Goal: Task Accomplishment & Management: Manage account settings

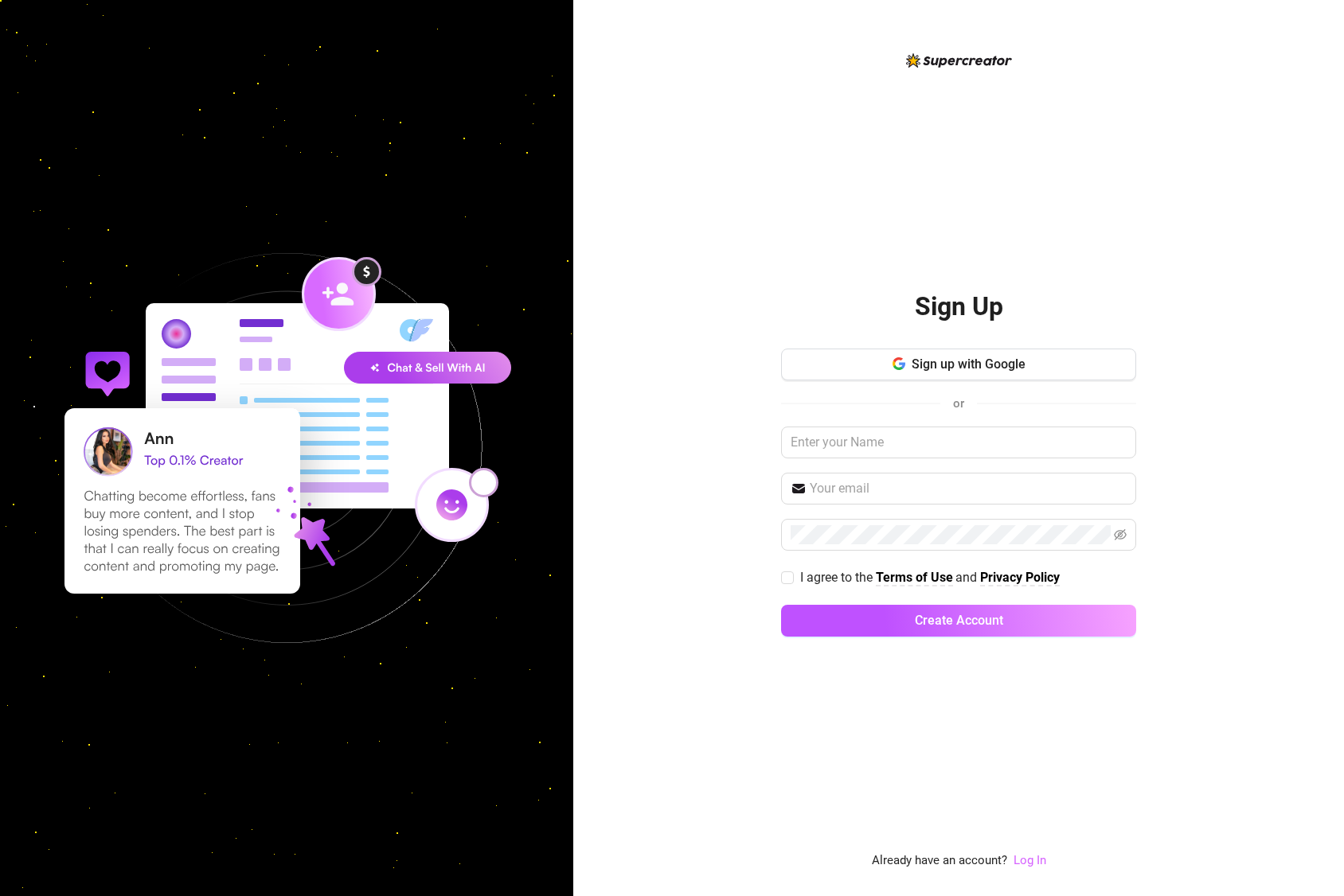
click at [1032, 866] on link "Log In" at bounding box center [1030, 861] width 33 height 14
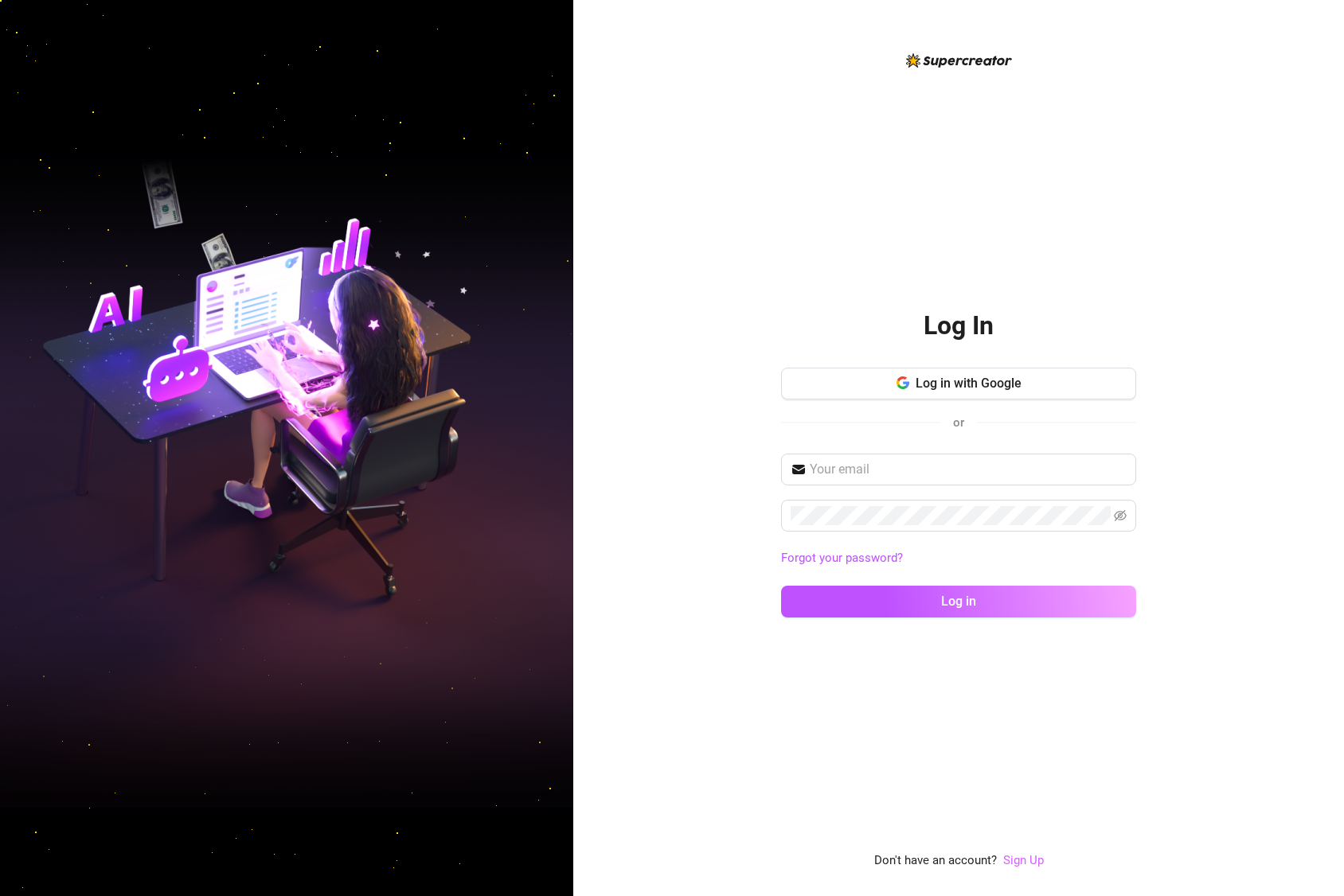
click at [1030, 859] on link "Sign Up" at bounding box center [1023, 861] width 41 height 14
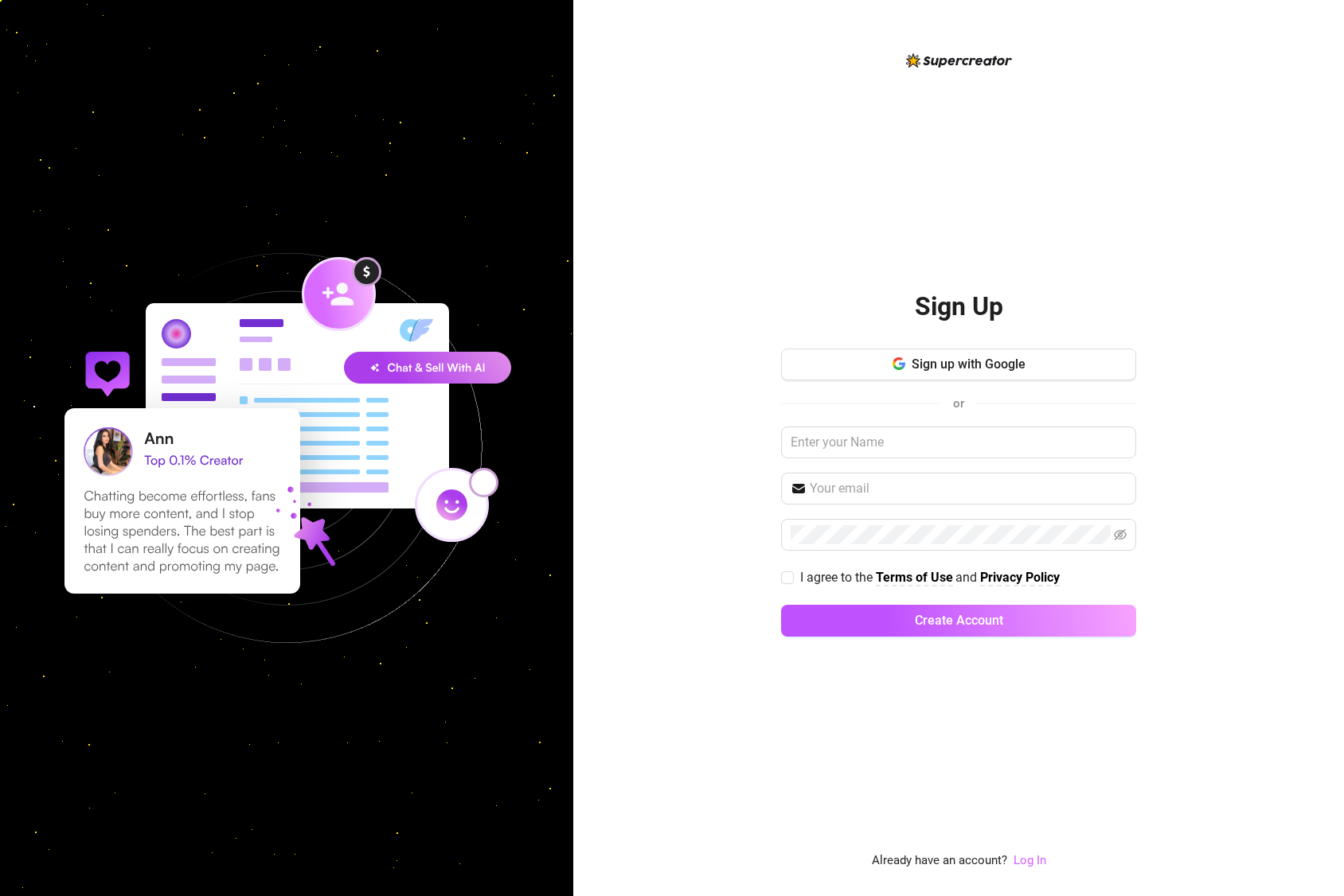
click at [1026, 857] on link "Log In" at bounding box center [1030, 861] width 33 height 14
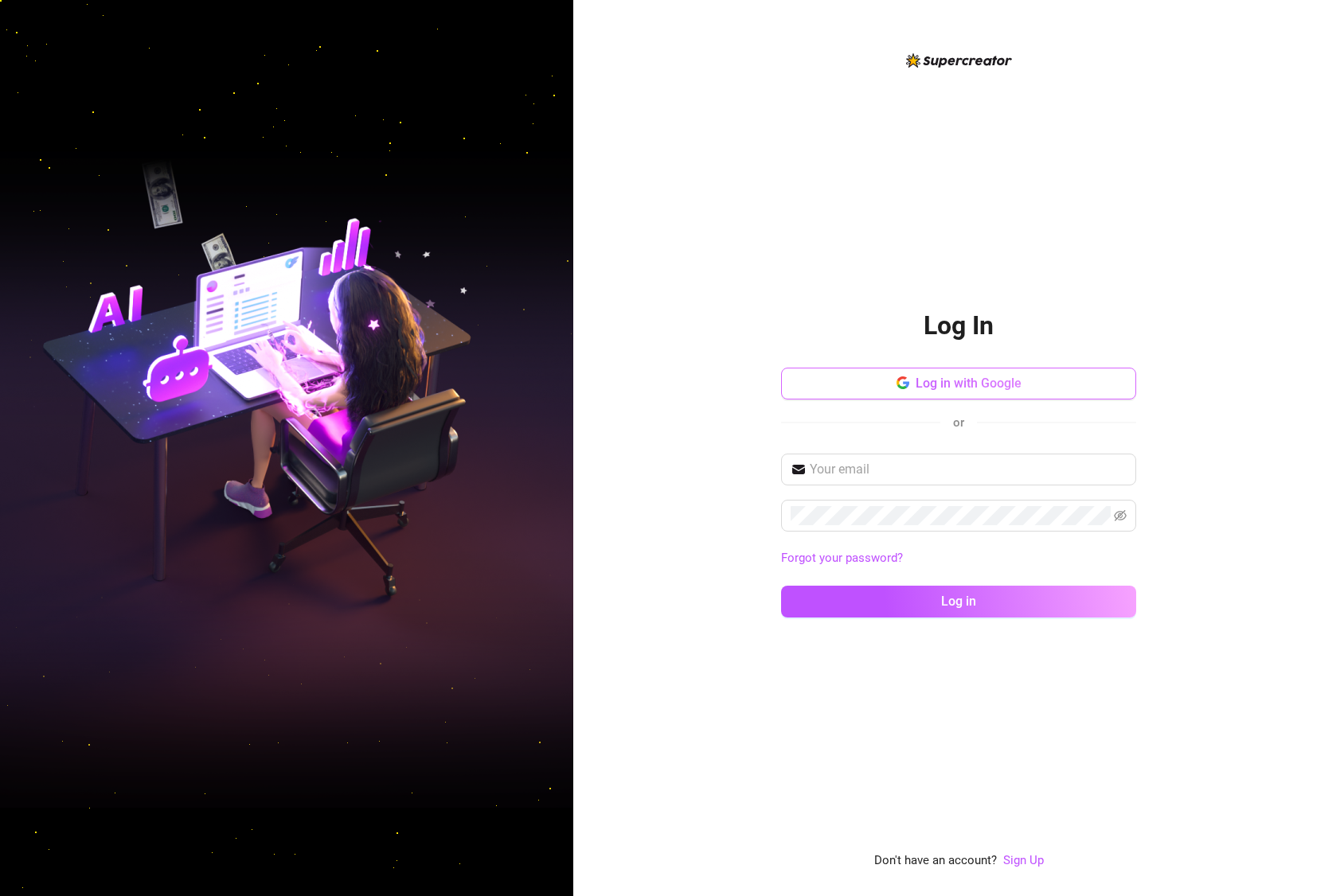
click at [887, 388] on button "Log in with Google" at bounding box center [958, 383] width 355 height 32
